Goal: Use online tool/utility

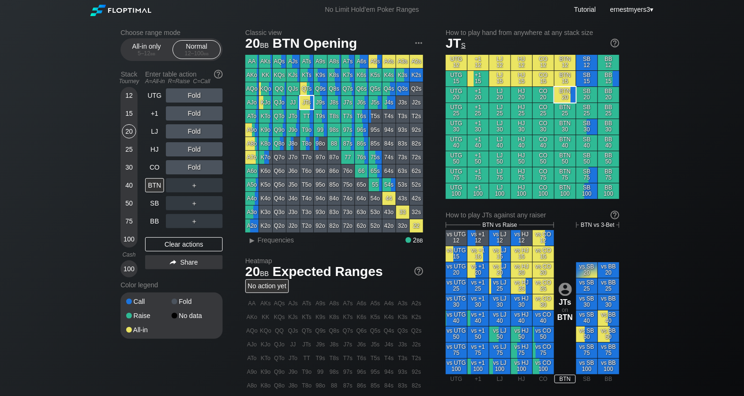
click at [124, 267] on div "100" at bounding box center [129, 269] width 14 height 14
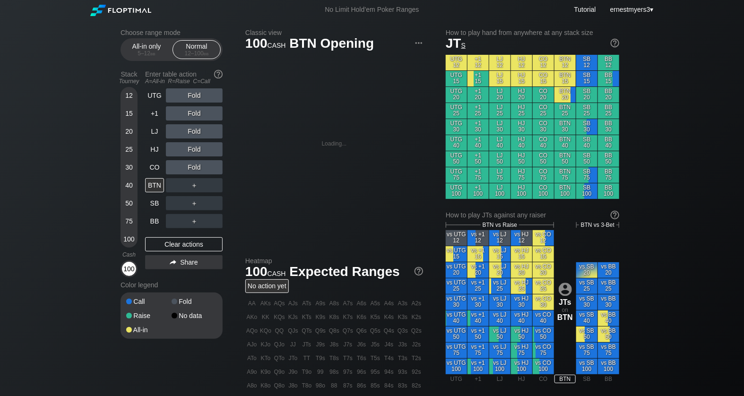
click at [125, 267] on div "100" at bounding box center [129, 269] width 14 height 14
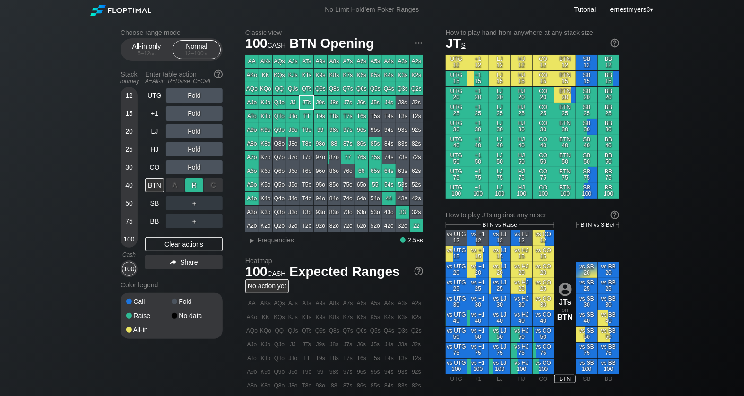
click at [194, 188] on div "R ✕" at bounding box center [194, 185] width 18 height 14
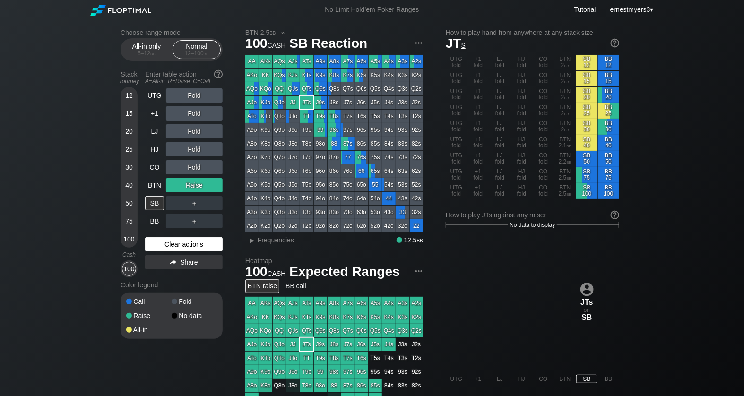
click at [181, 246] on div "Clear actions" at bounding box center [184, 244] width 78 height 14
